Goal: Task Accomplishment & Management: Use online tool/utility

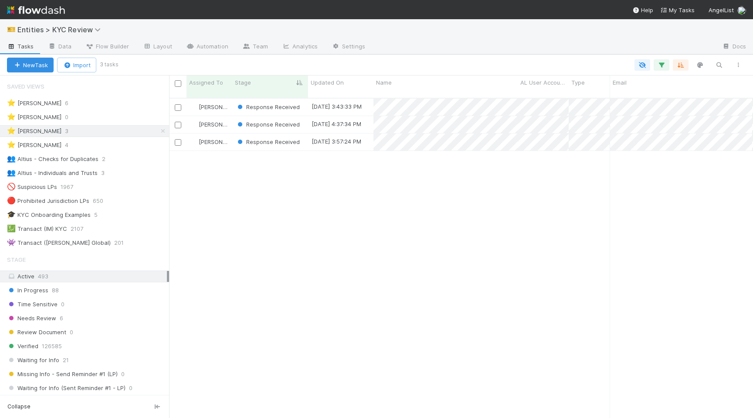
scroll to position [327, 584]
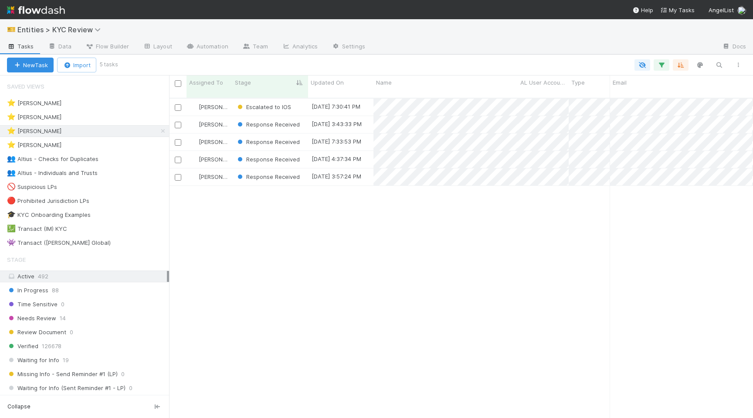
scroll to position [0, 0]
click at [262, 121] on span "Response Received" at bounding box center [268, 124] width 64 height 7
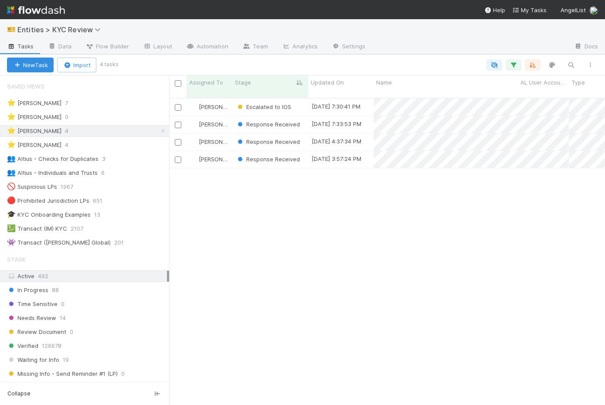
scroll to position [314, 436]
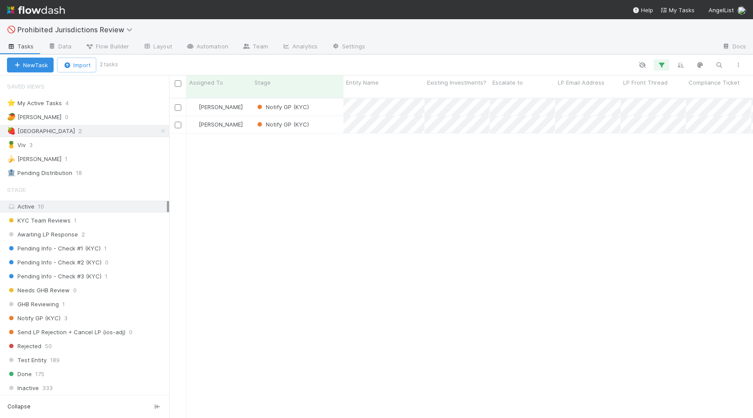
scroll to position [327, 584]
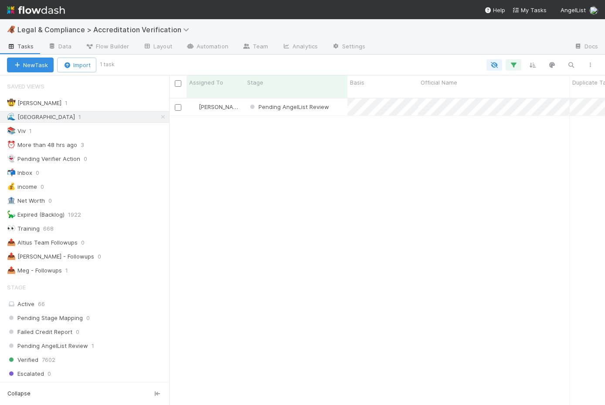
scroll to position [314, 436]
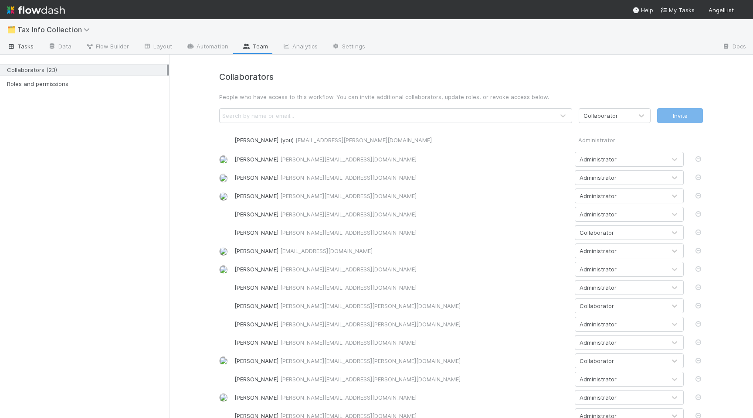
click at [26, 50] on span "Tasks" at bounding box center [20, 46] width 27 height 9
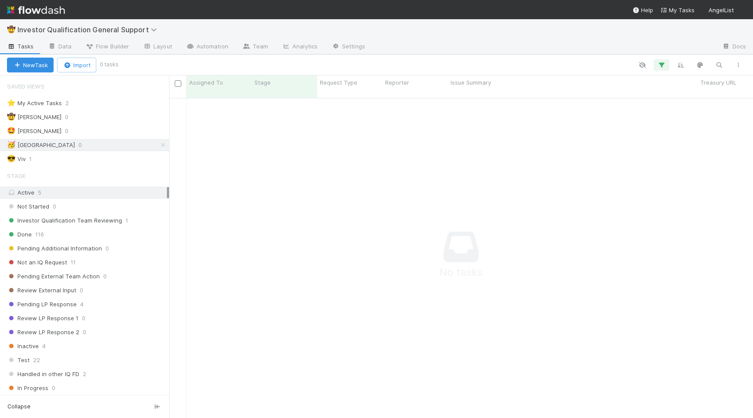
scroll to position [0, 0]
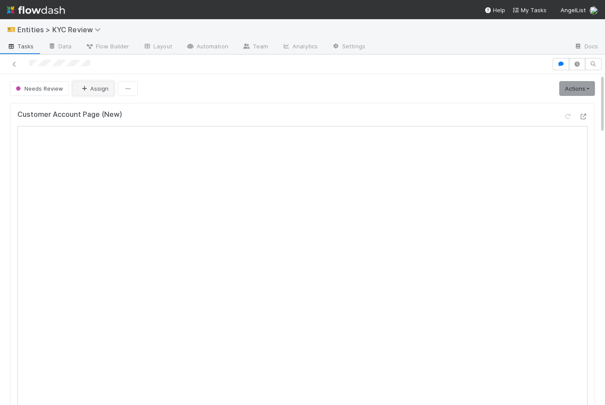
click at [95, 84] on button "Assign" at bounding box center [93, 88] width 42 height 15
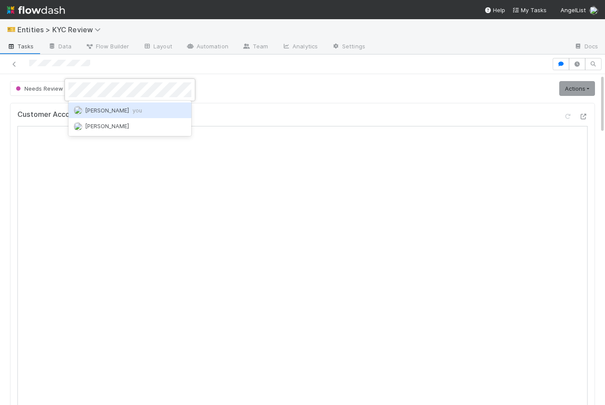
click at [92, 116] on div "[PERSON_NAME] you" at bounding box center [129, 110] width 123 height 16
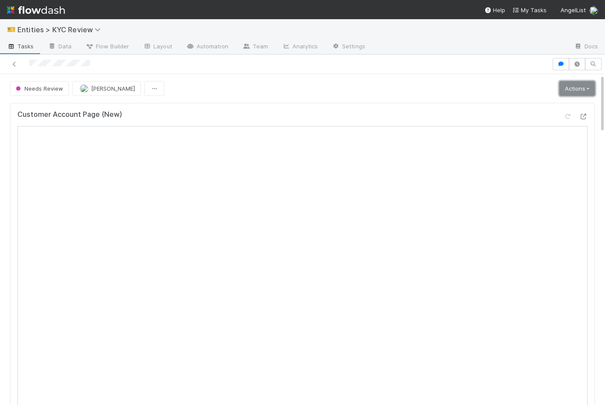
click at [565, 88] on link "Actions" at bounding box center [577, 88] width 36 height 15
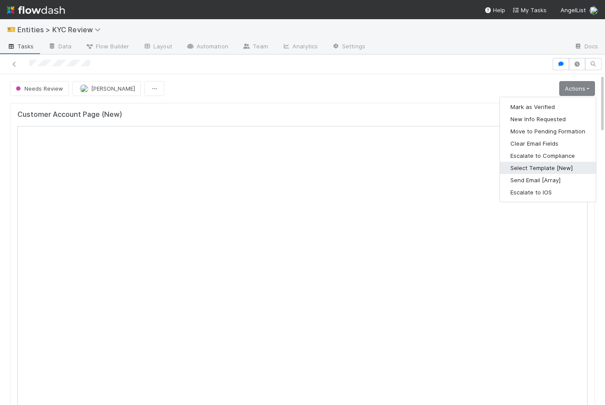
click at [530, 170] on button "Select Template [New]" at bounding box center [548, 168] width 96 height 12
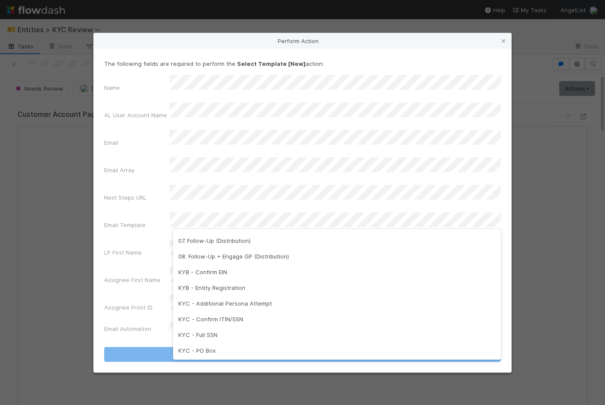
scroll to position [141, 0]
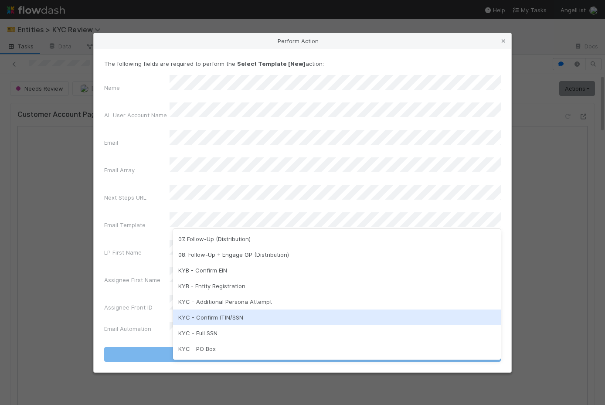
click at [216, 313] on div "KYC - Confirm ITIN/SSN" at bounding box center [337, 318] width 328 height 16
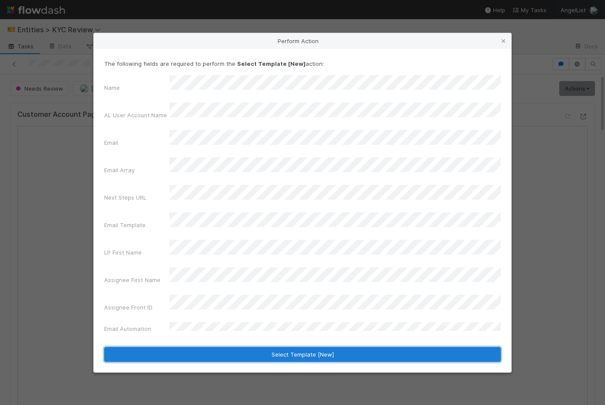
click at [243, 347] on button "Select Template [New]" at bounding box center [302, 354] width 397 height 15
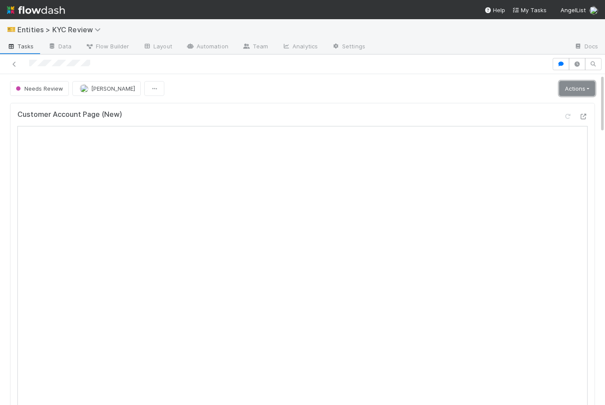
click at [571, 89] on link "Actions" at bounding box center [577, 88] width 36 height 15
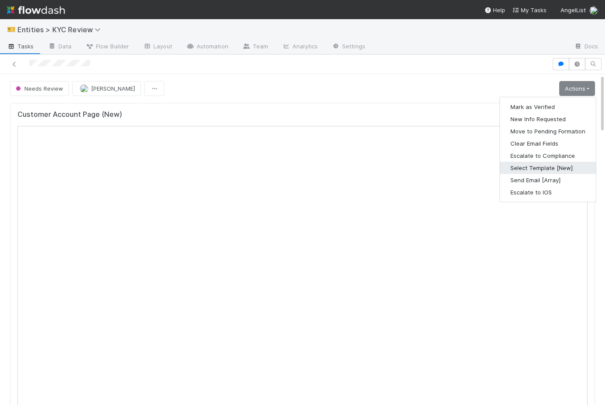
click at [530, 166] on button "Select Template [New]" at bounding box center [548, 168] width 96 height 12
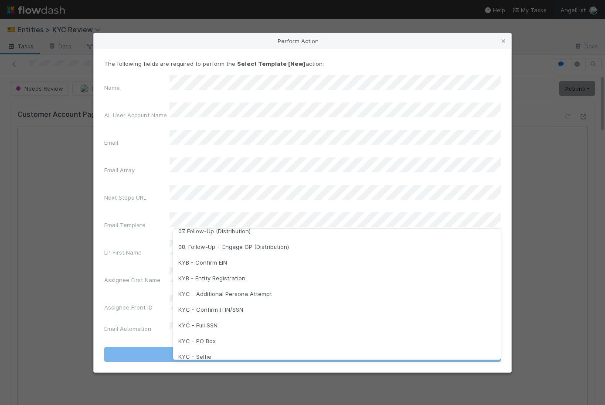
scroll to position [218, 0]
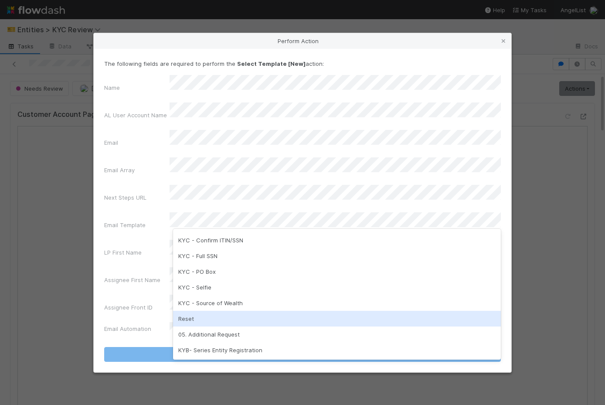
click at [251, 328] on div "05. Additional Request" at bounding box center [337, 335] width 328 height 16
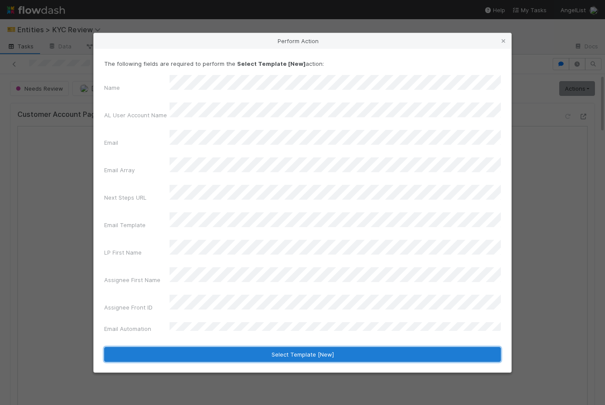
click at [262, 347] on button "Select Template [New]" at bounding box center [302, 354] width 397 height 15
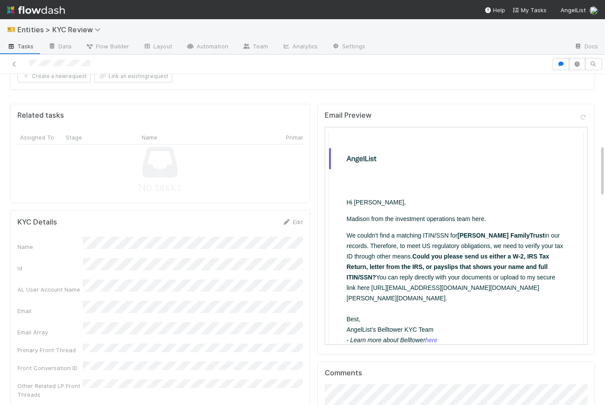
scroll to position [449, 0]
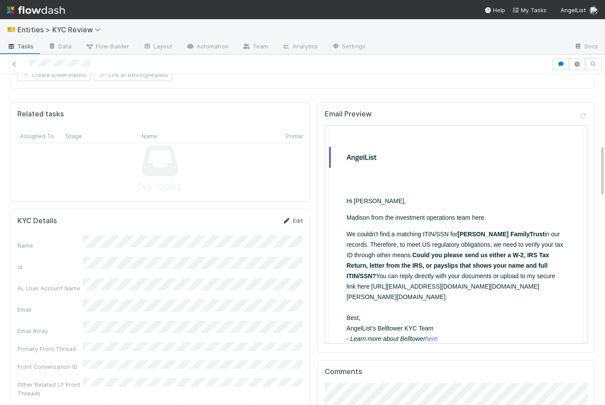
click at [288, 220] on icon at bounding box center [287, 221] width 9 height 6
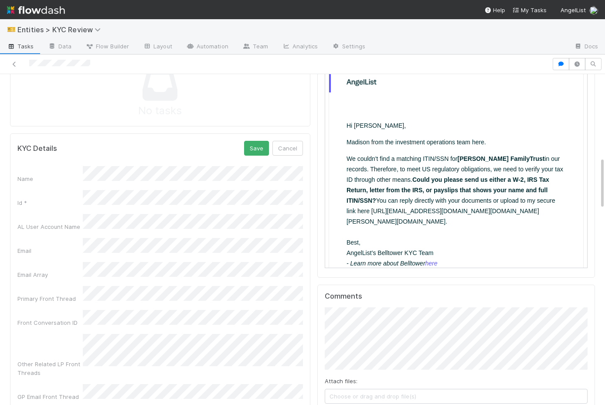
scroll to position [524, 0]
click at [255, 152] on button "Save" at bounding box center [256, 148] width 25 height 15
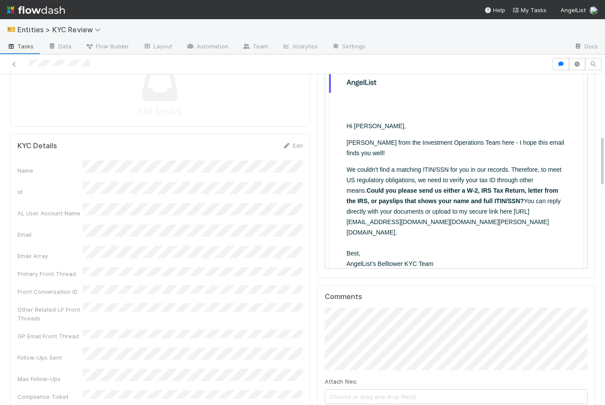
scroll to position [0, 0]
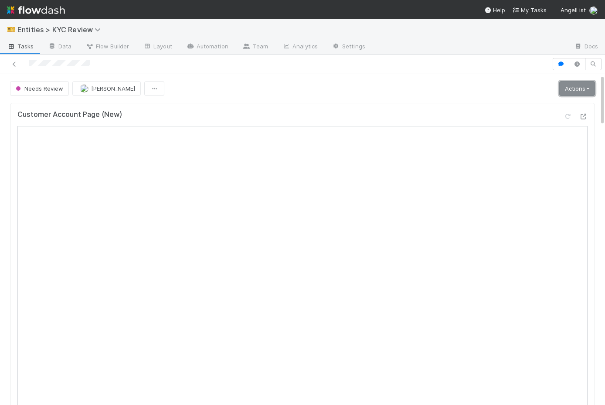
click at [575, 86] on link "Actions" at bounding box center [577, 88] width 36 height 15
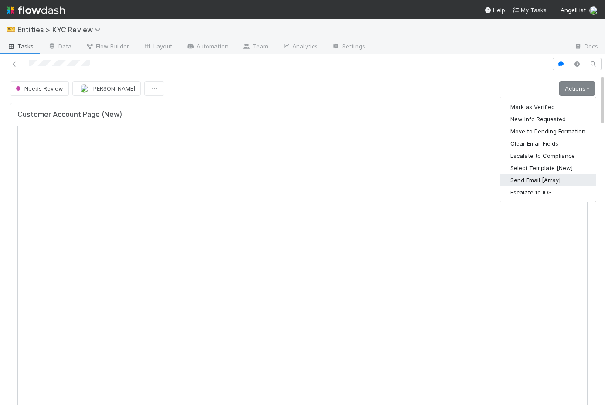
click at [549, 181] on button "Send Email [Array]" at bounding box center [548, 180] width 96 height 12
